Goal: Check status: Check status

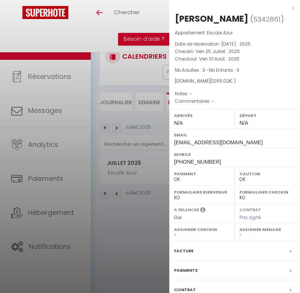
select select "0"
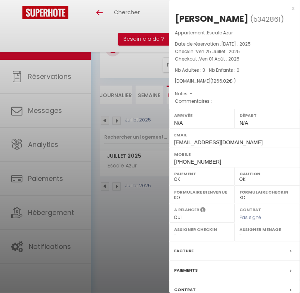
scroll to position [0, 194]
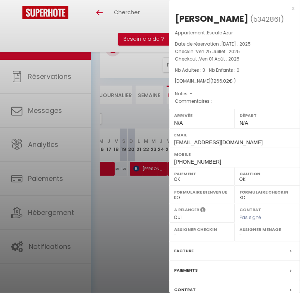
click at [142, 266] on div at bounding box center [150, 146] width 300 height 293
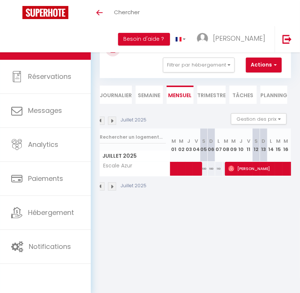
scroll to position [0, 0]
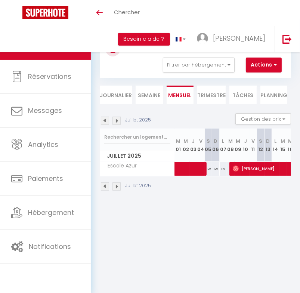
click at [117, 120] on img at bounding box center [117, 121] width 8 height 8
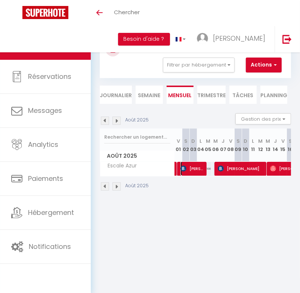
click at [191, 172] on span "[PERSON_NAME]" at bounding box center [193, 169] width 25 height 14
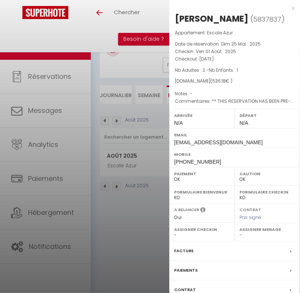
click at [126, 251] on div at bounding box center [150, 146] width 300 height 293
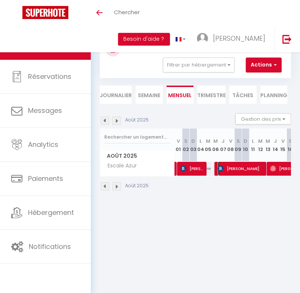
click at [237, 172] on span "[PERSON_NAME]" at bounding box center [241, 169] width 47 height 14
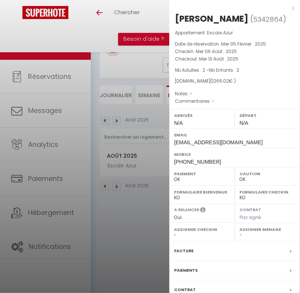
click at [127, 228] on div at bounding box center [150, 146] width 300 height 293
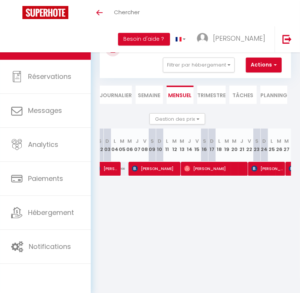
scroll to position [0, 91]
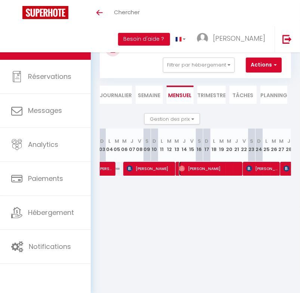
click at [202, 171] on span "[PERSON_NAME]" at bounding box center [210, 169] width 62 height 14
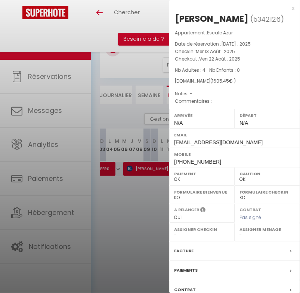
click at [104, 222] on div at bounding box center [150, 146] width 300 height 293
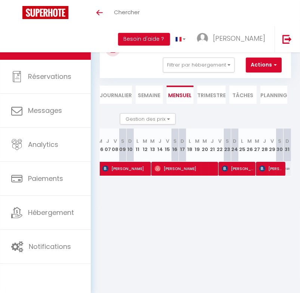
scroll to position [0, 121]
click at [234, 169] on span "[PERSON_NAME]" at bounding box center [238, 169] width 33 height 14
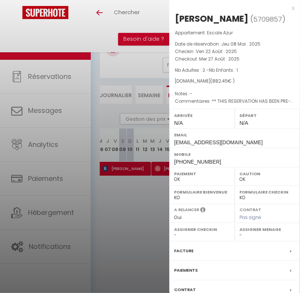
click at [136, 231] on div at bounding box center [150, 146] width 300 height 293
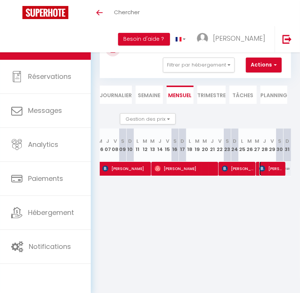
click at [264, 167] on span "[PERSON_NAME]" at bounding box center [272, 169] width 25 height 14
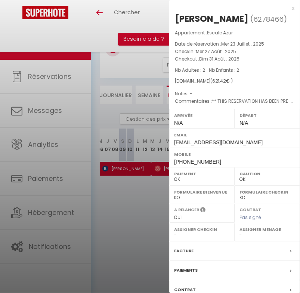
click at [119, 182] on div at bounding box center [150, 146] width 300 height 293
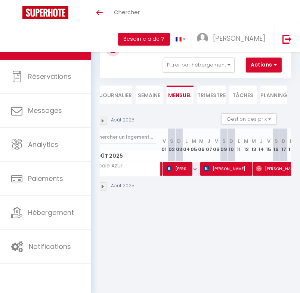
scroll to position [0, 0]
